Goal: Communication & Community: Share content

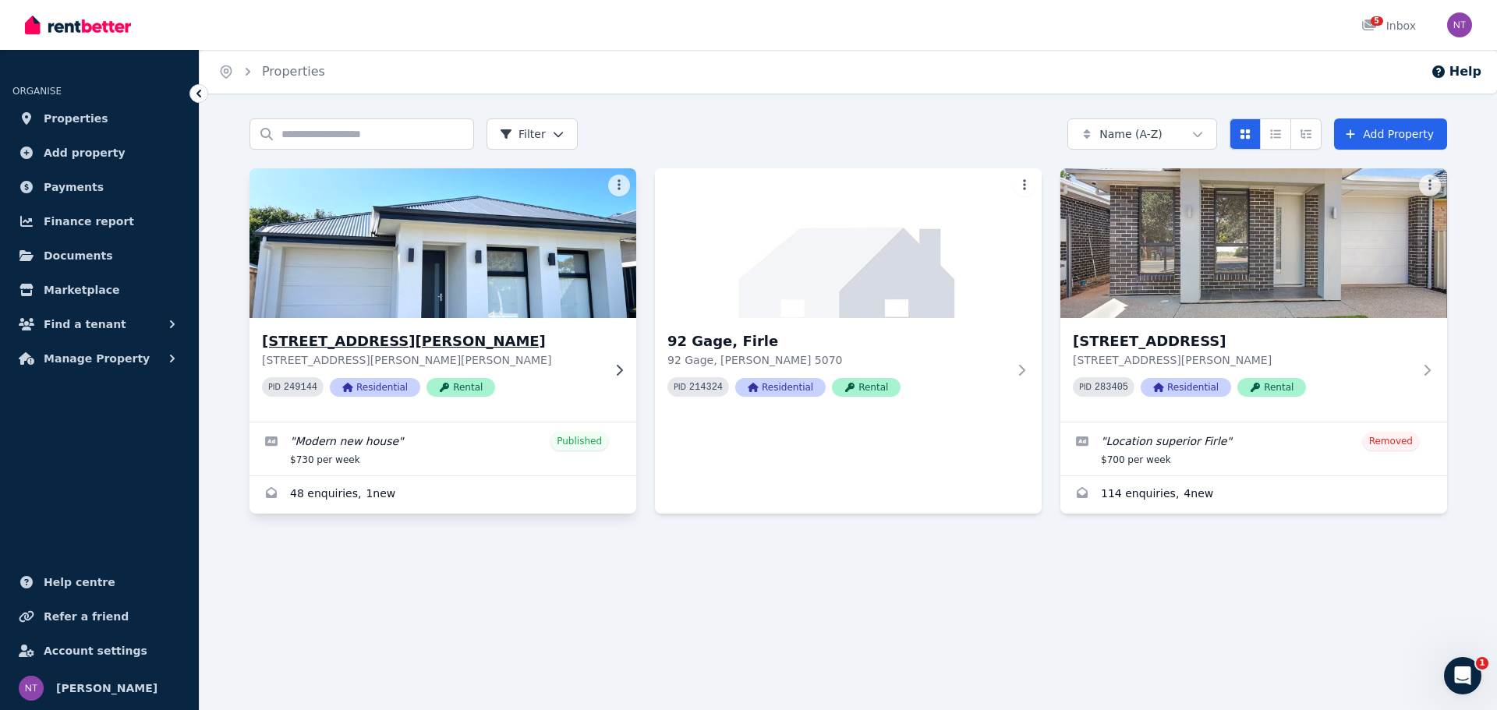
click at [534, 356] on p "[STREET_ADDRESS][PERSON_NAME][PERSON_NAME]" at bounding box center [432, 360] width 340 height 16
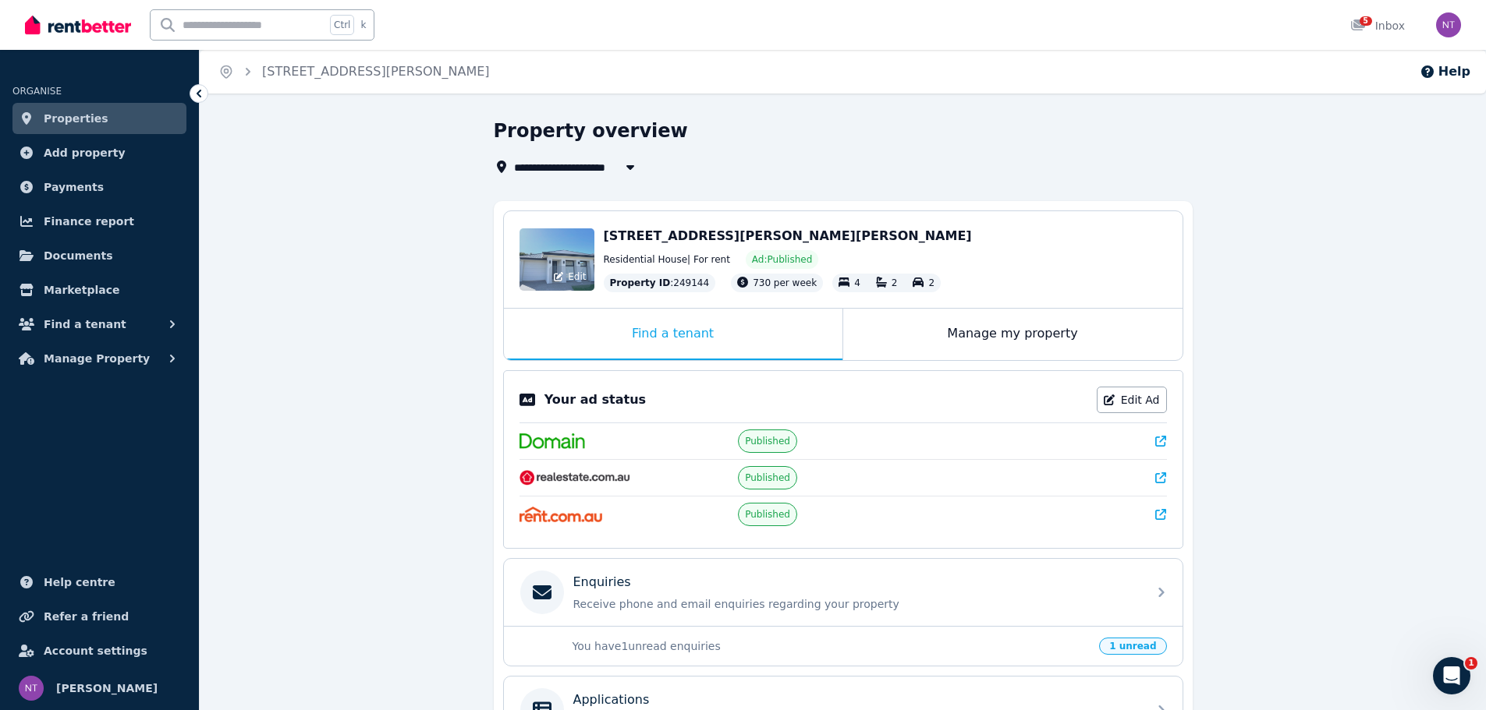
click at [551, 241] on div "Edit" at bounding box center [556, 259] width 75 height 62
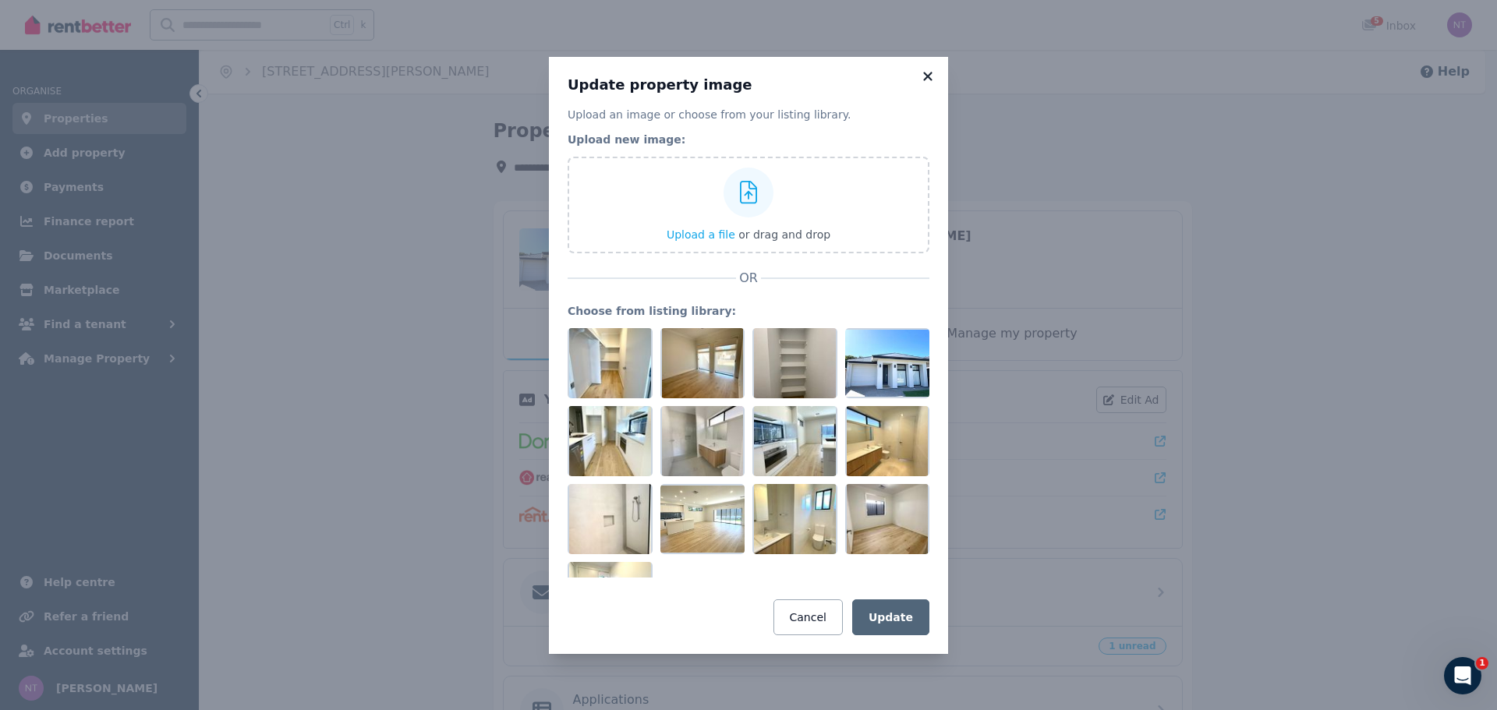
click at [923, 80] on icon at bounding box center [928, 76] width 16 height 14
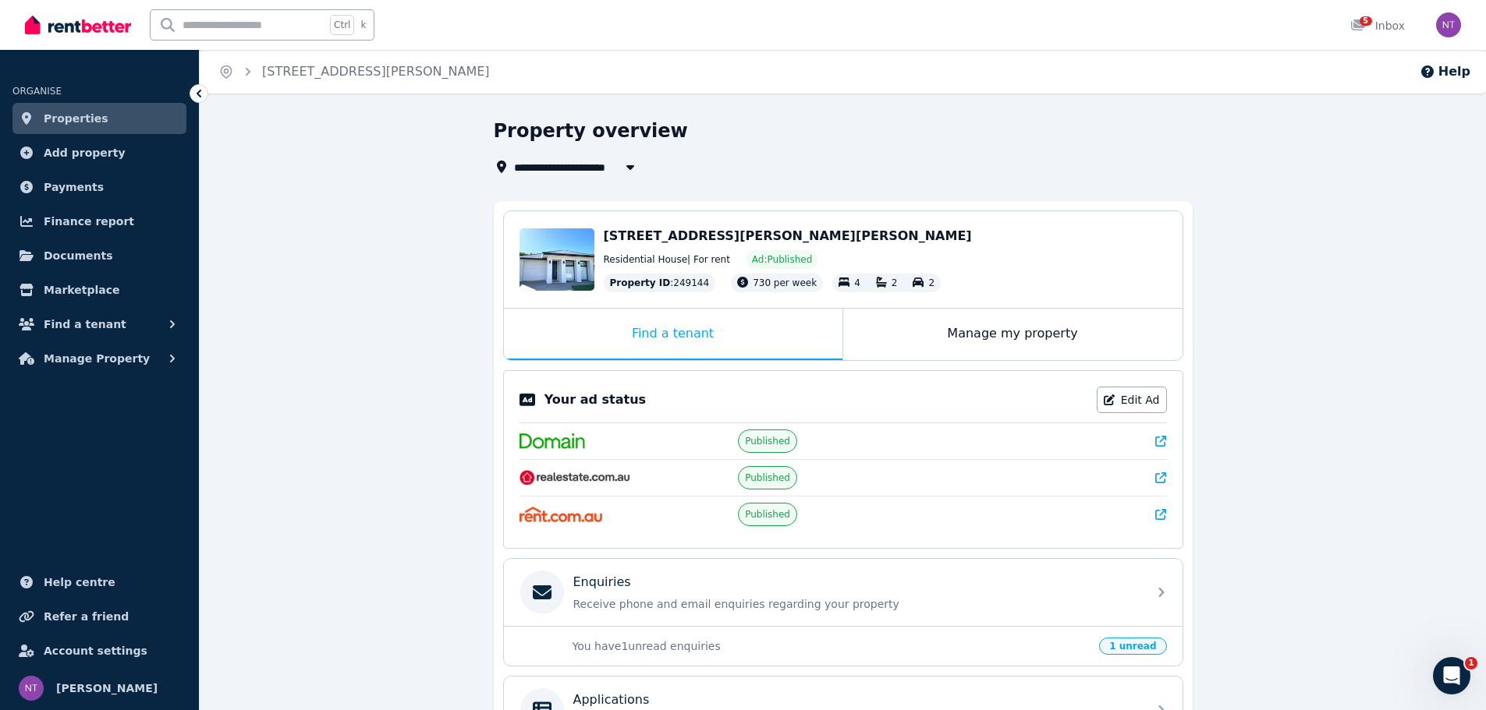
click at [601, 167] on span "[STREET_ADDRESS][PERSON_NAME]" at bounding box center [627, 167] width 227 height 19
type input "**********"
click at [798, 141] on div "Property overview" at bounding box center [838, 134] width 689 height 30
click at [54, 119] on span "Properties" at bounding box center [76, 118] width 65 height 19
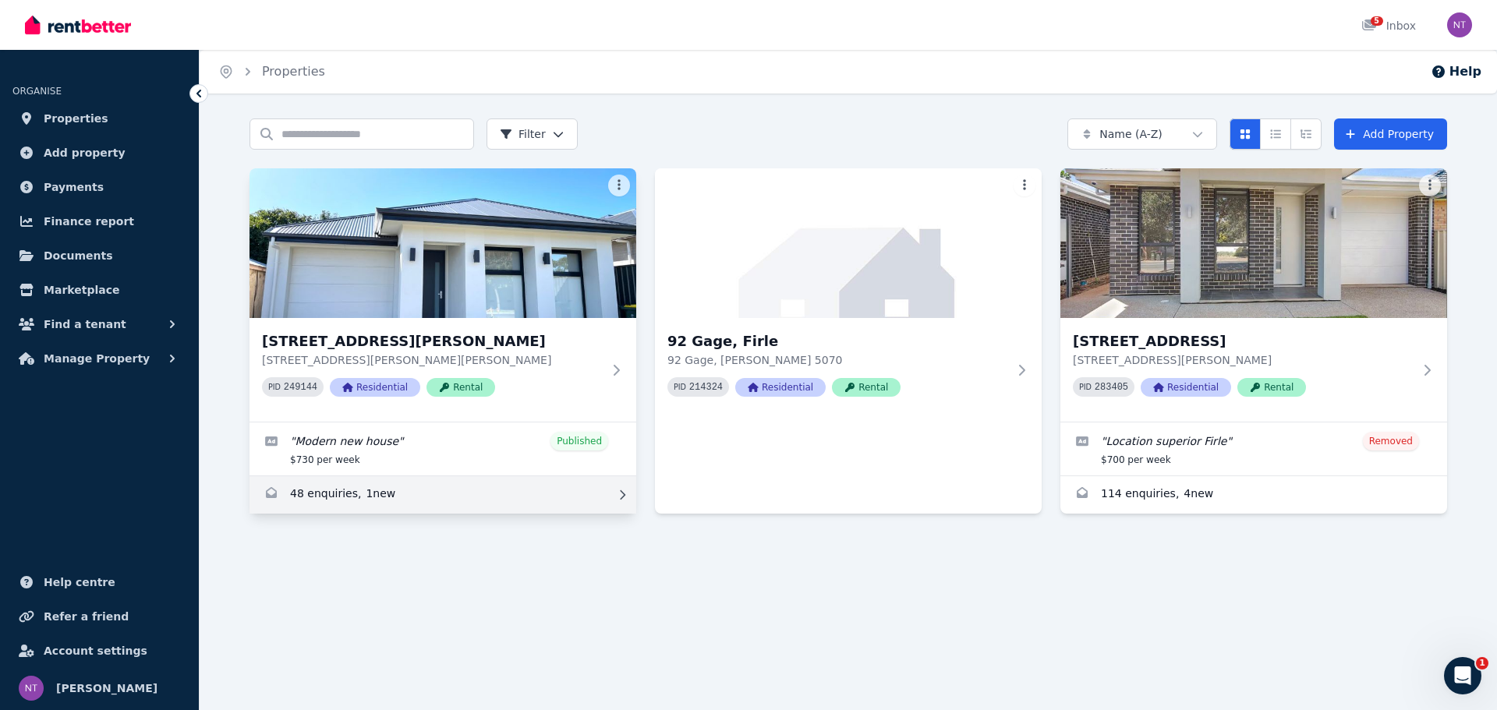
click at [348, 498] on link "Enquiries for 26B Scott Street, Firle" at bounding box center [443, 494] width 387 height 37
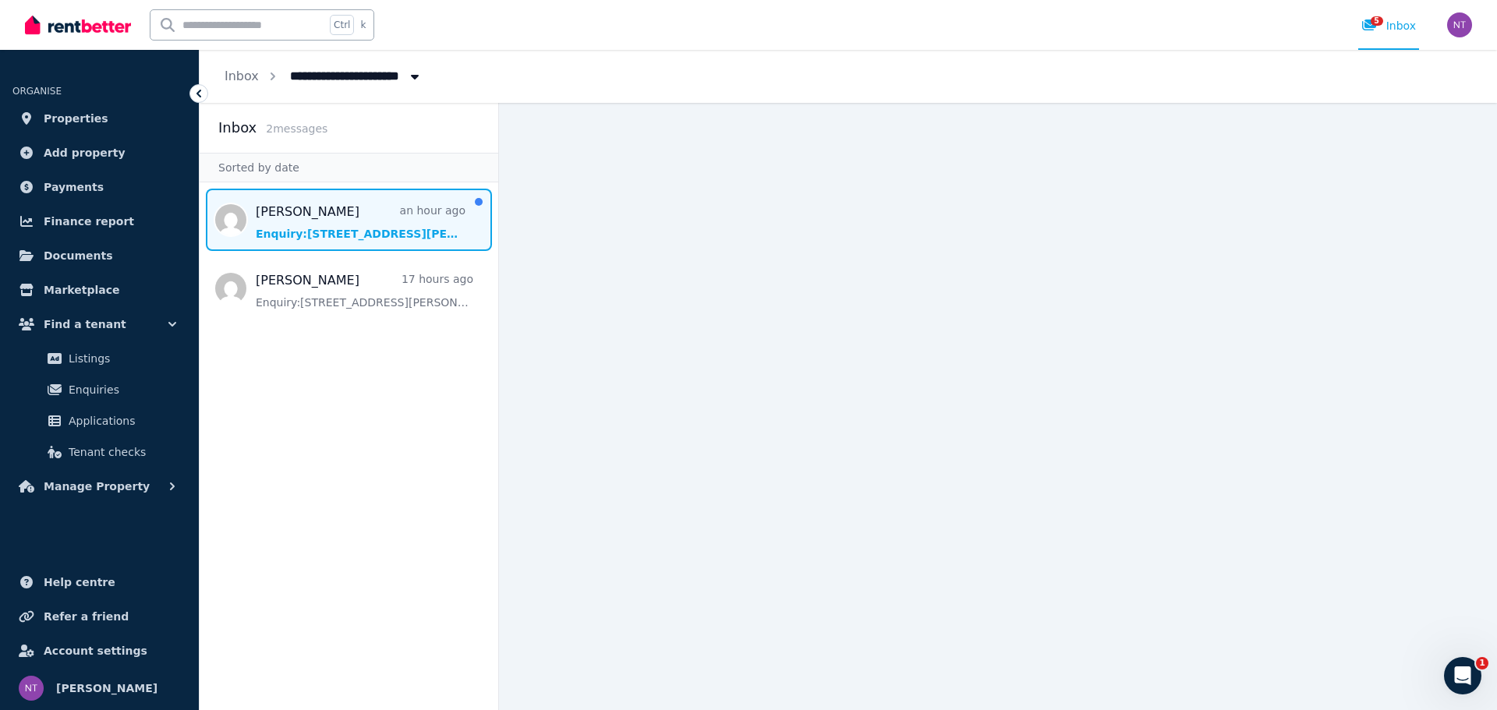
click at [369, 208] on span "Message list" at bounding box center [349, 220] width 299 height 62
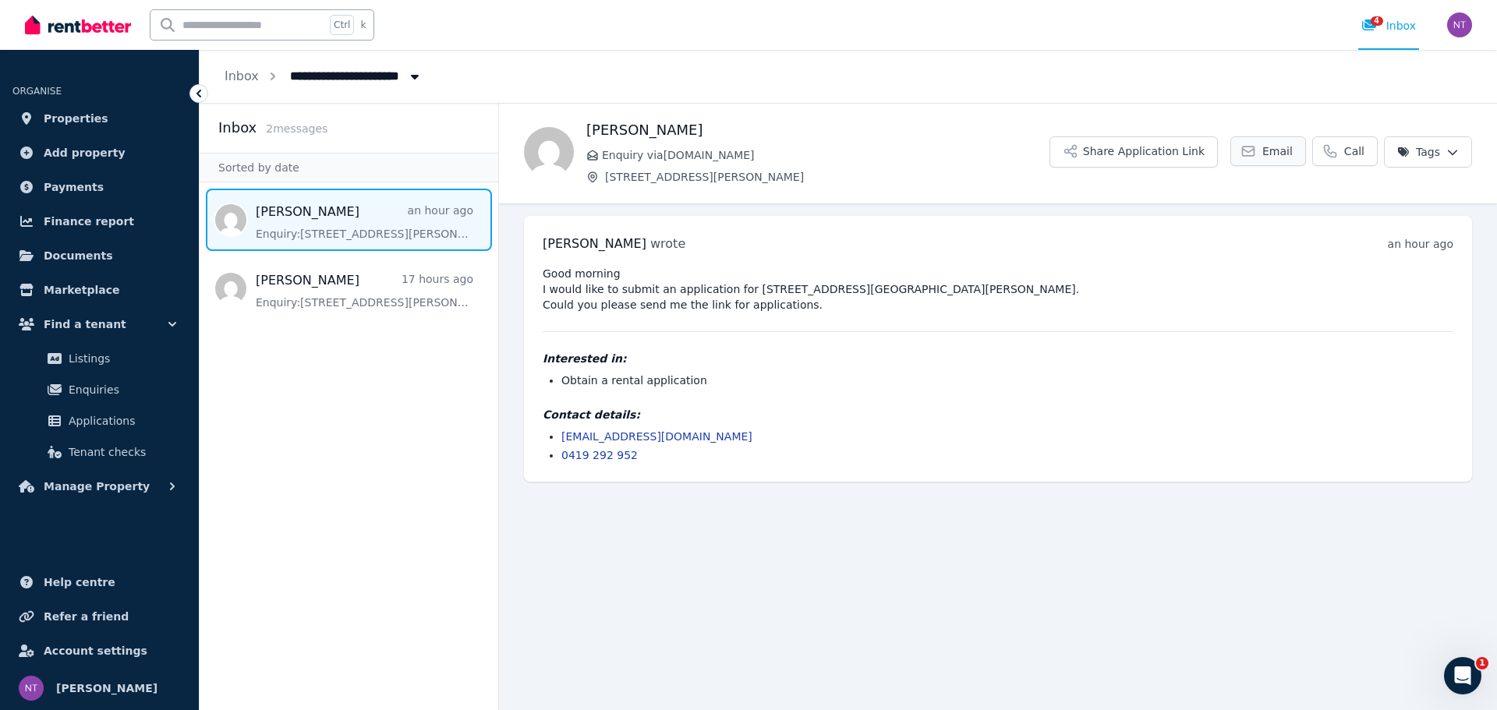
click at [1282, 154] on span "Email" at bounding box center [1278, 151] width 30 height 16
click at [665, 435] on link "[EMAIL_ADDRESS][DOMAIN_NAME]" at bounding box center [656, 436] width 191 height 12
click at [1160, 151] on button "Share Application Link" at bounding box center [1134, 151] width 168 height 31
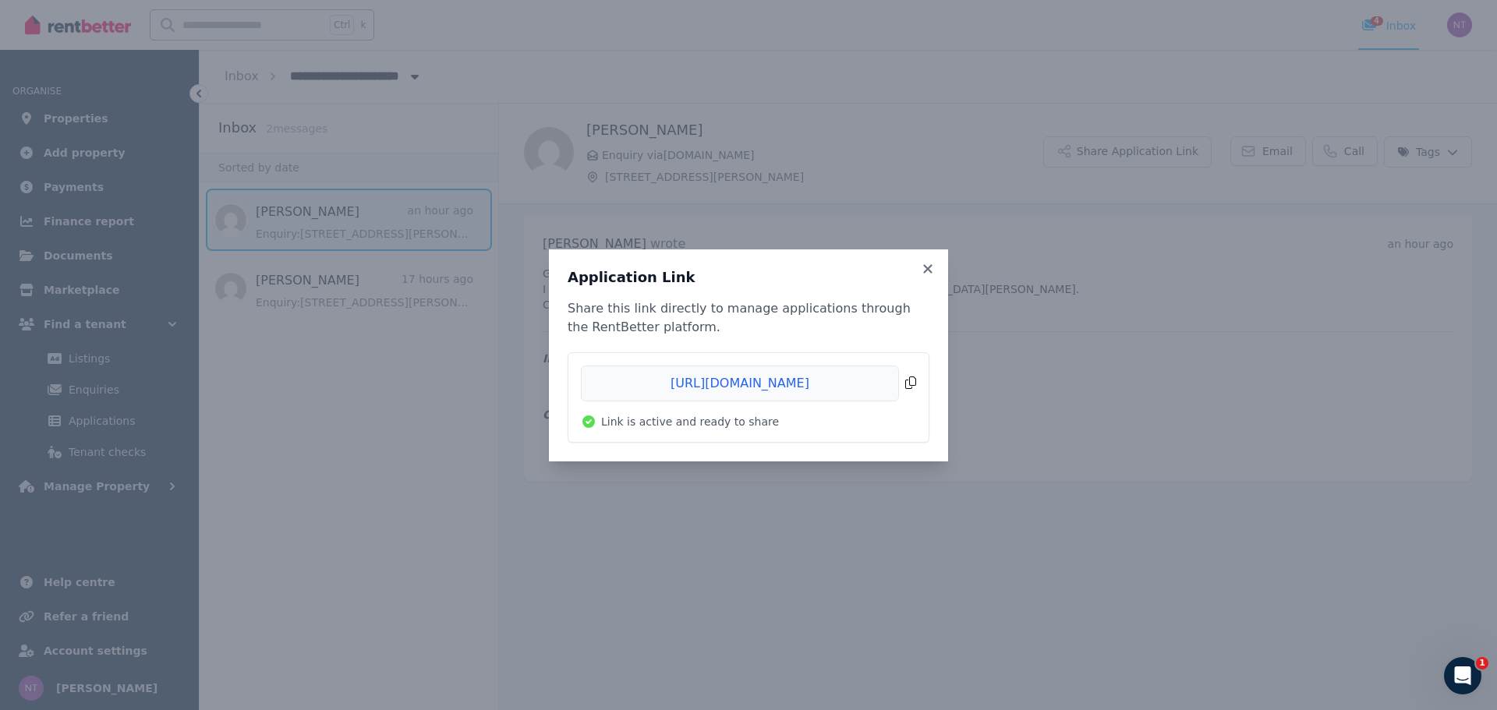
click at [908, 390] on span "Copied!" at bounding box center [748, 384] width 335 height 36
